Goal: Transaction & Acquisition: Purchase product/service

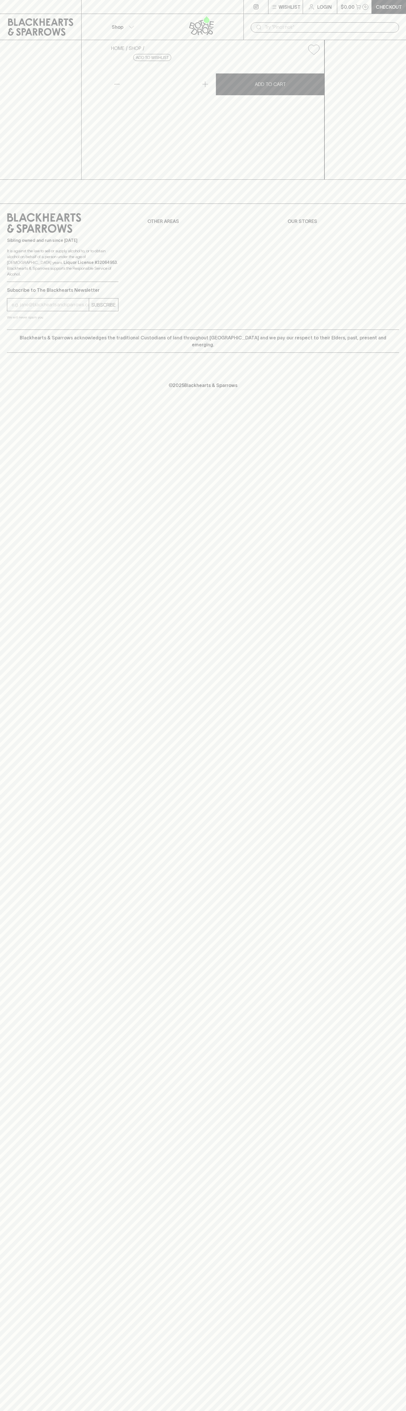
click at [323, 25] on input "text" at bounding box center [330, 27] width 130 height 9
click at [401, 616] on div "Wishlist Login $0.00 0 Checkout Shop ​ HOME SHOP Proper Crisps Apple Cider Vine…" at bounding box center [203, 705] width 406 height 1411
click at [53, 1411] on html "Wishlist Login $0.00 0 Checkout Shop ​ HOME SHOP Proper Crisps Apple Cider Vine…" at bounding box center [203, 705] width 406 height 1411
click at [26, 108] on div "HOME SHOP Proper Crisps Apple Cider Vinegar 140g $7.00 Add to wishlist No Furth…" at bounding box center [203, 110] width 406 height 140
